Goal: Use online tool/utility

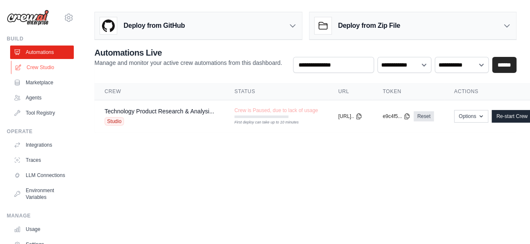
click at [41, 69] on link "Crew Studio" at bounding box center [43, 67] width 64 height 13
